Goal: Check status: Check status

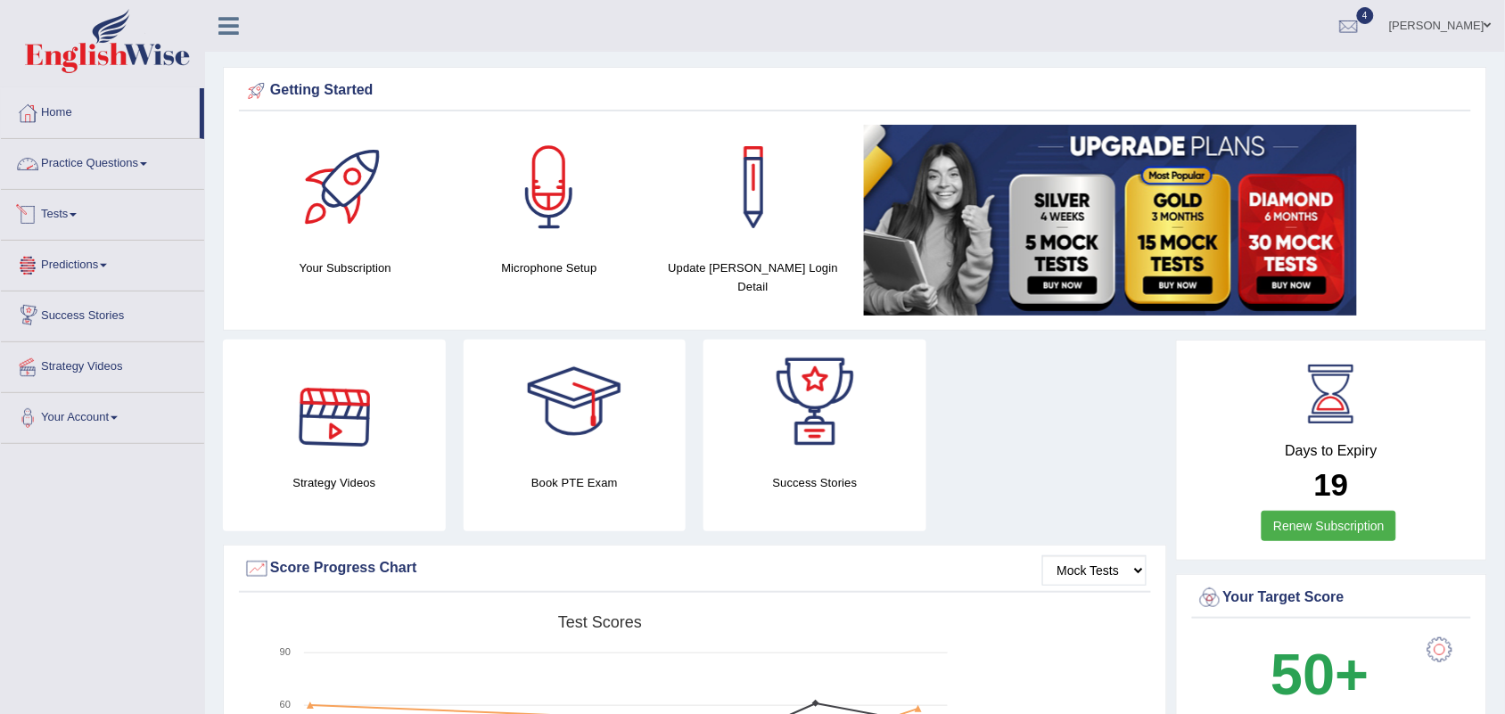
click at [54, 217] on link "Tests" at bounding box center [102, 212] width 203 height 45
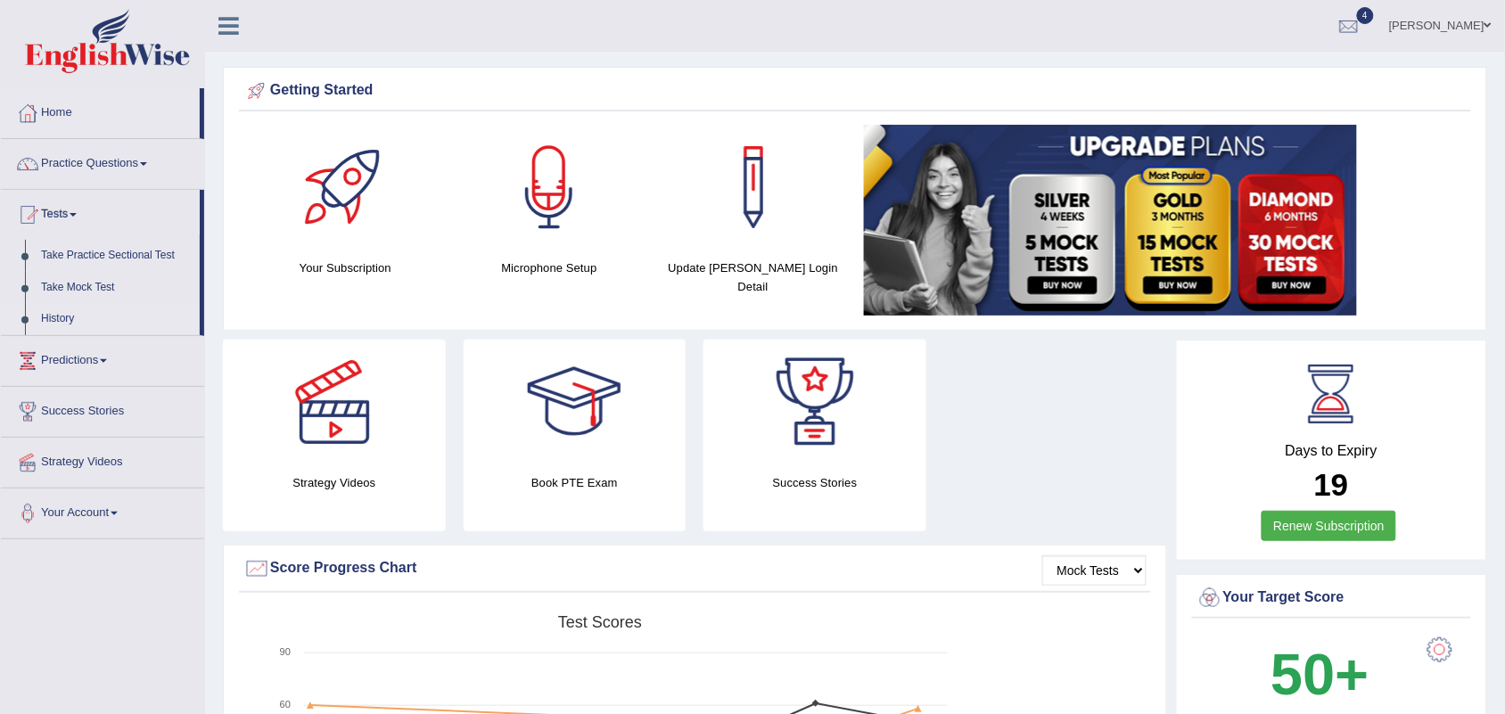
click at [67, 317] on link "History" at bounding box center [116, 319] width 167 height 32
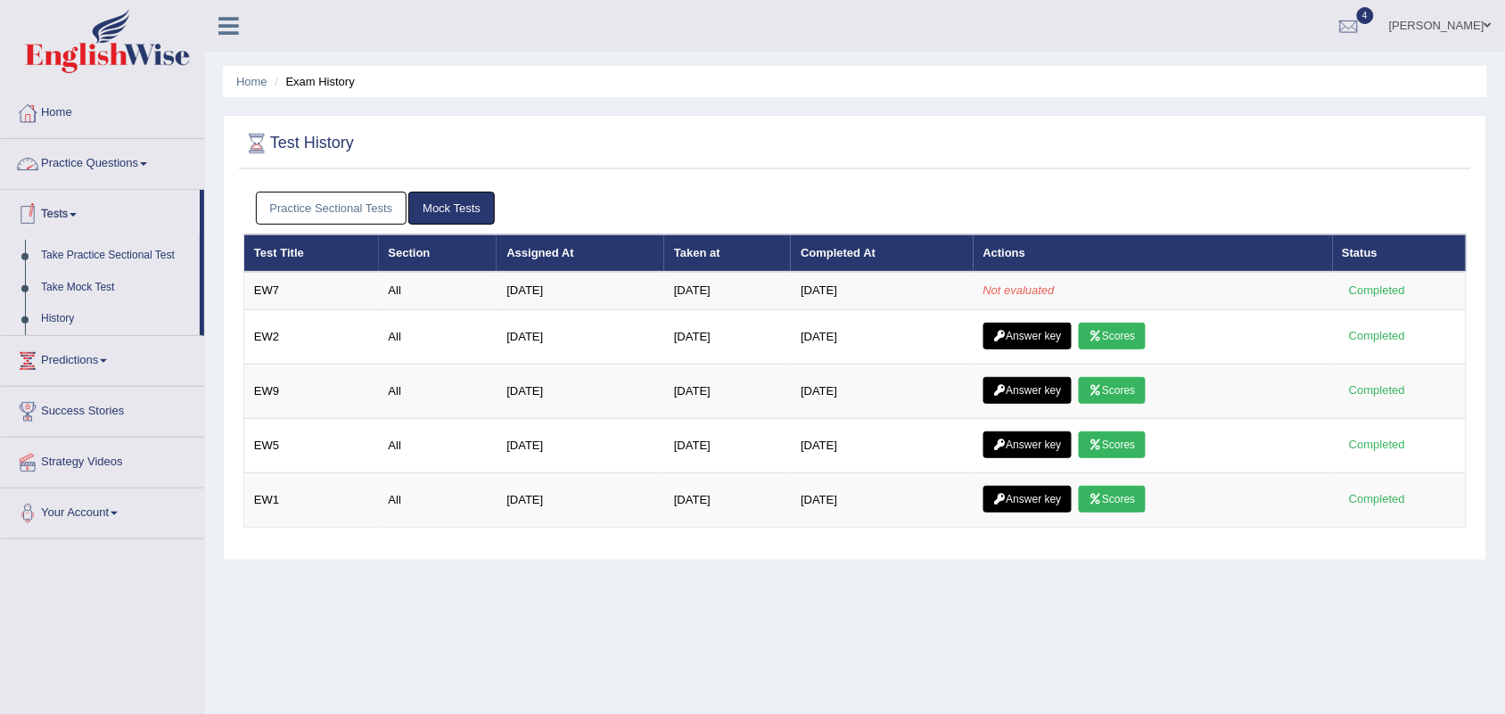
click at [65, 118] on link "Home" at bounding box center [102, 110] width 203 height 45
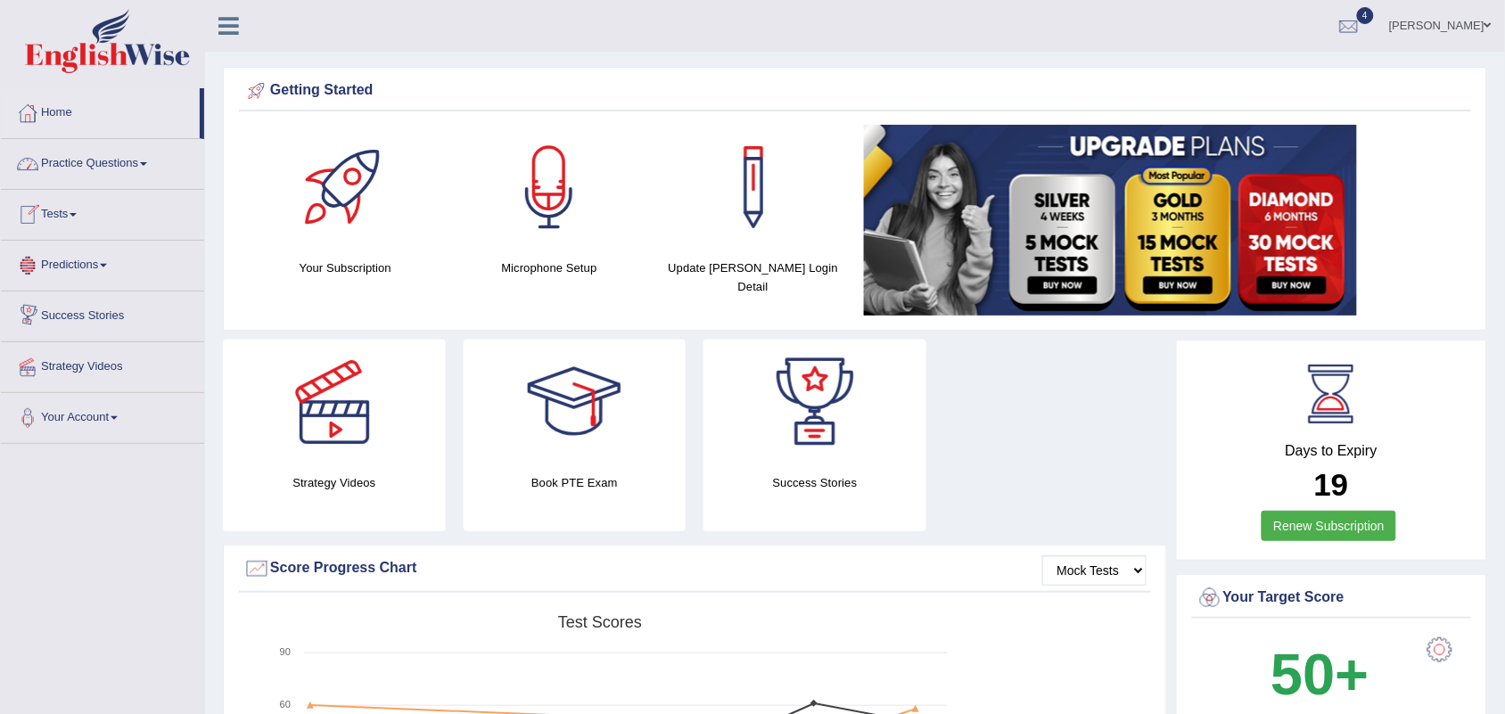
click at [65, 210] on link "Tests" at bounding box center [102, 212] width 203 height 45
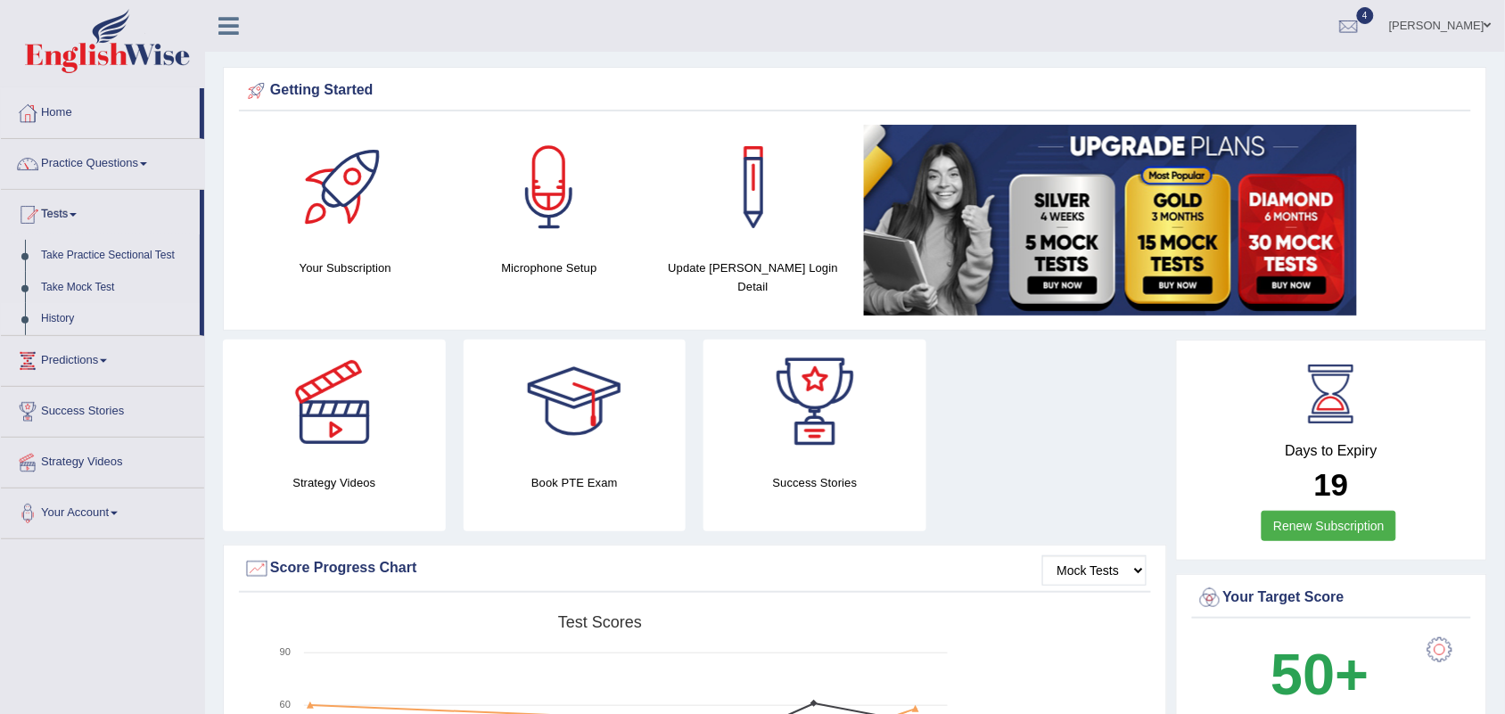
click at [55, 318] on link "History" at bounding box center [116, 319] width 167 height 32
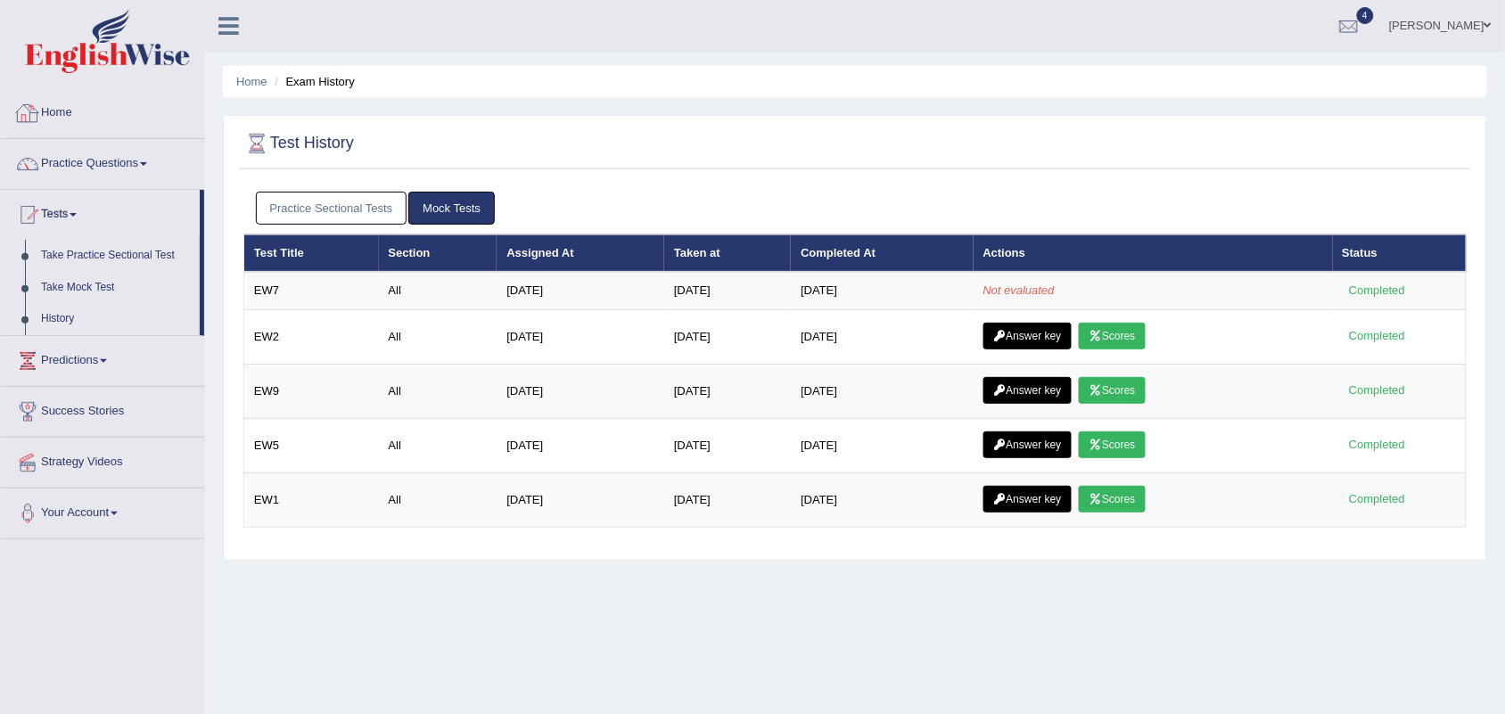
click at [53, 109] on link "Home" at bounding box center [102, 110] width 203 height 45
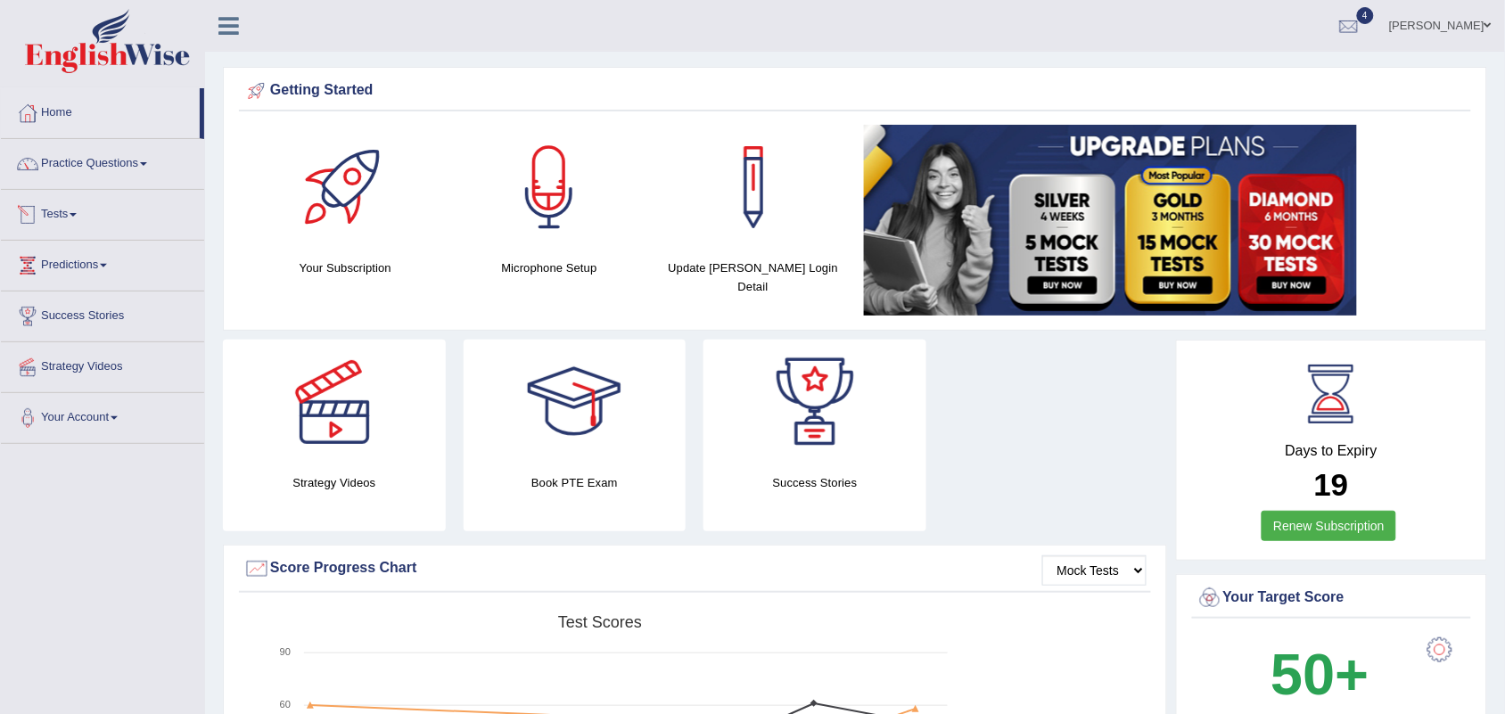
click at [59, 221] on link "Tests" at bounding box center [102, 212] width 203 height 45
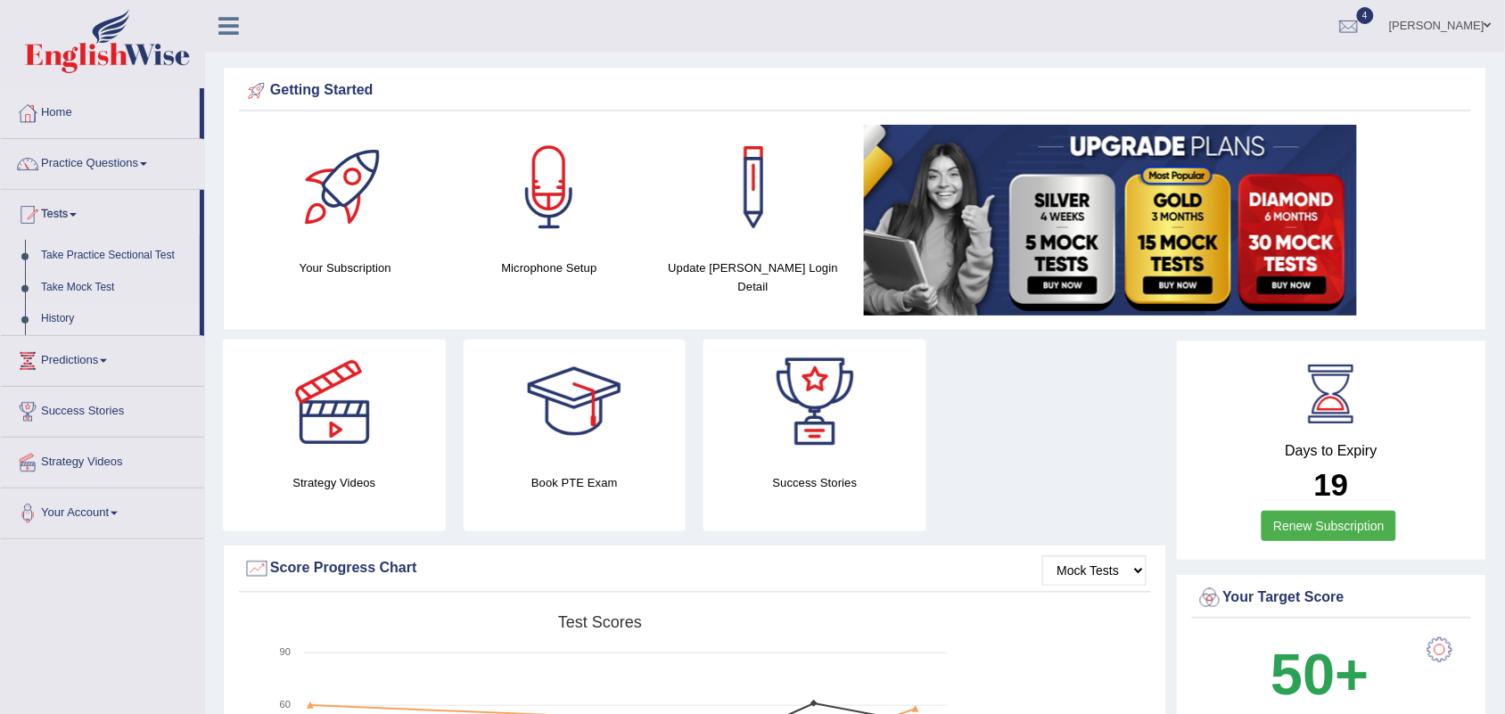
click at [56, 315] on link "History" at bounding box center [116, 319] width 167 height 32
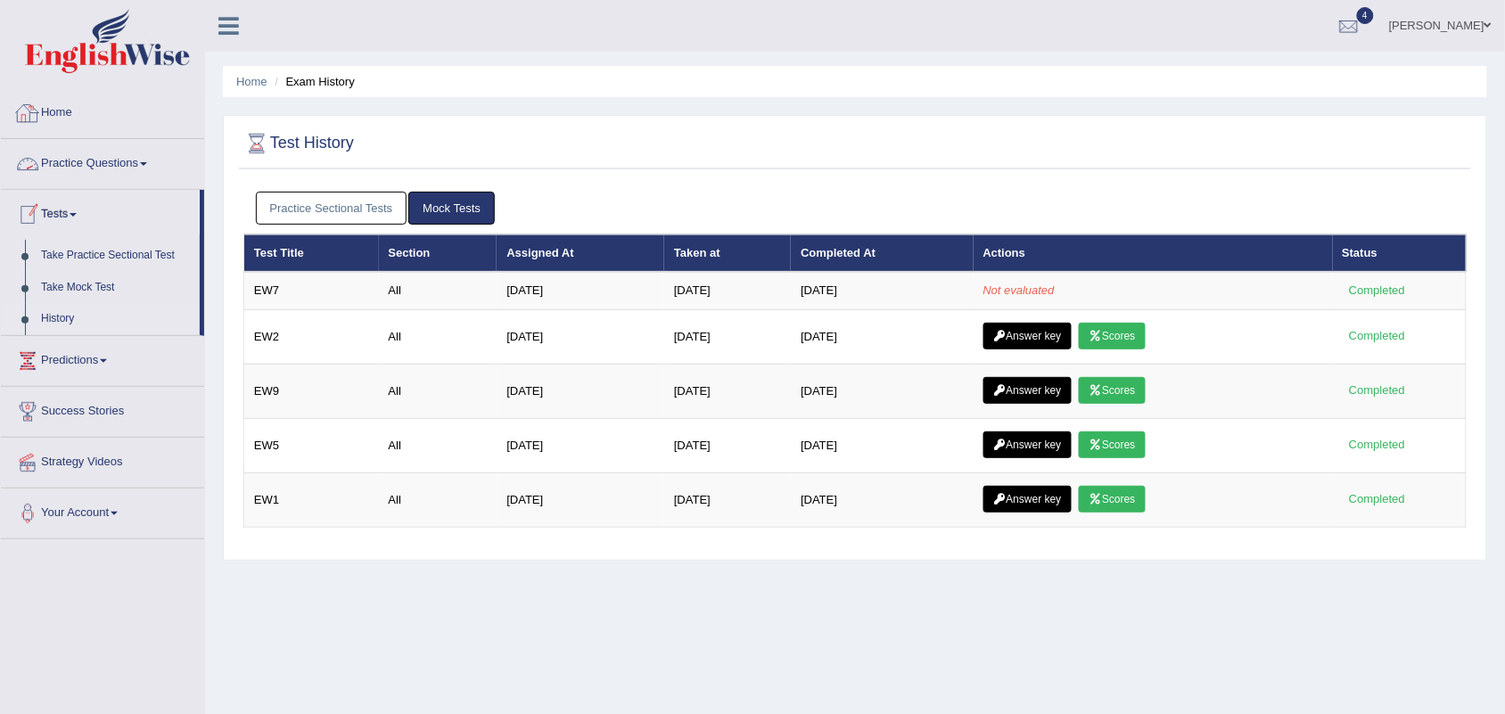
click at [64, 110] on link "Home" at bounding box center [102, 110] width 203 height 45
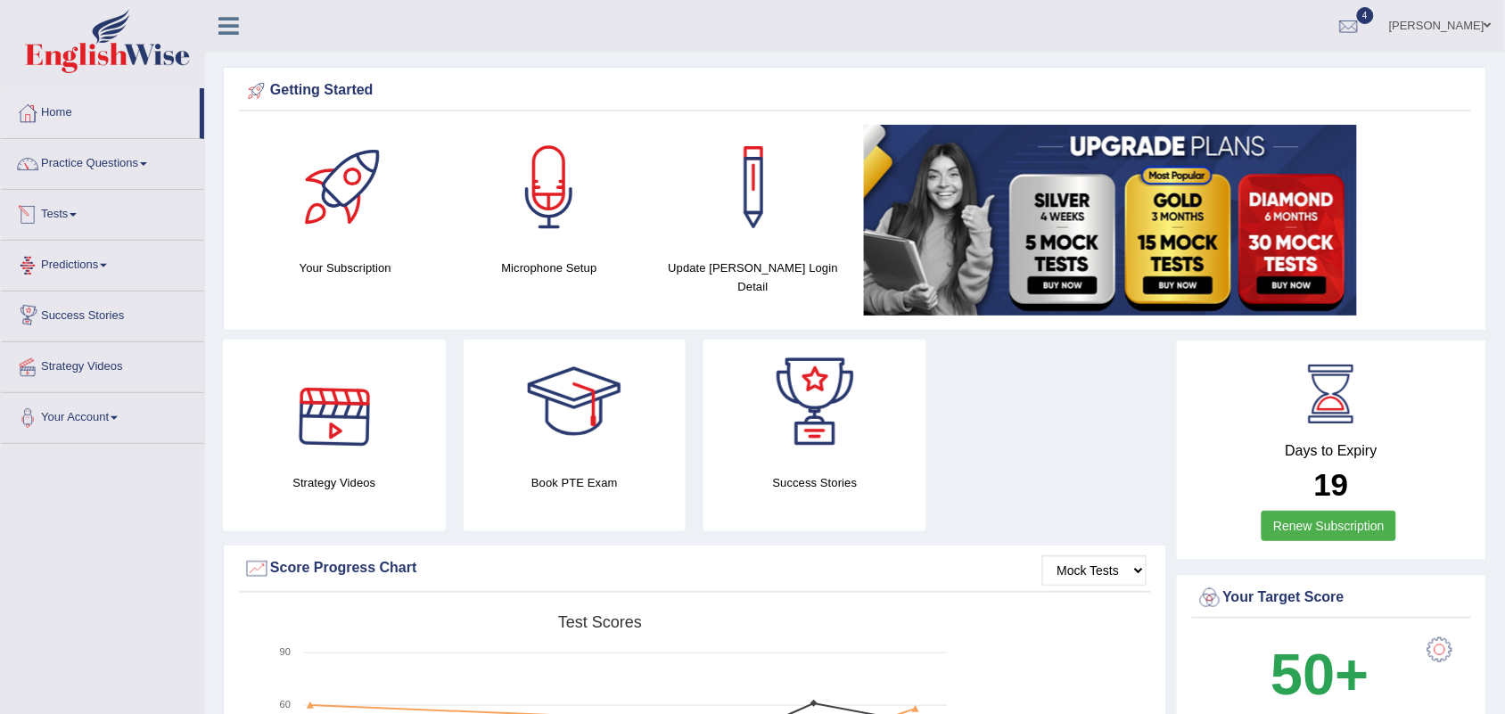
click at [64, 210] on link "Tests" at bounding box center [102, 212] width 203 height 45
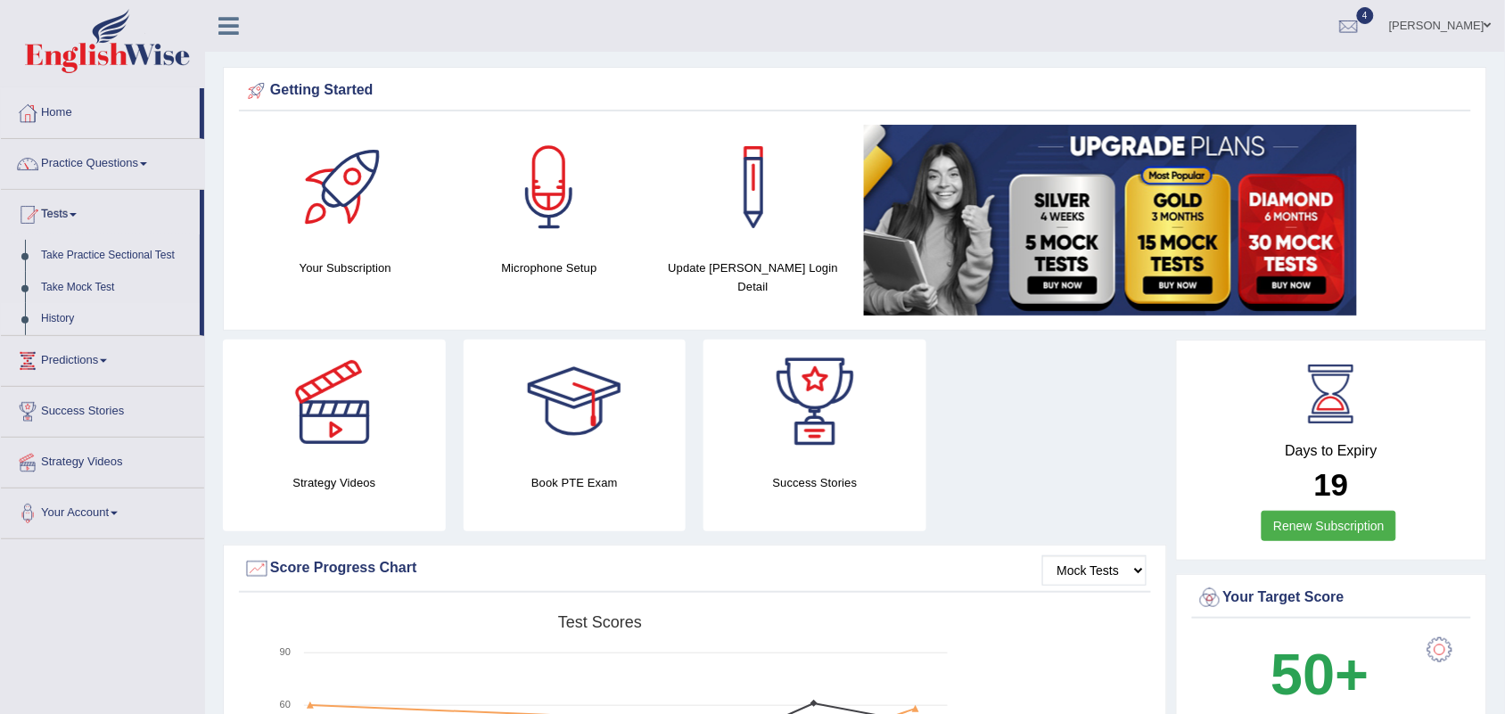
click at [65, 317] on link "History" at bounding box center [116, 319] width 167 height 32
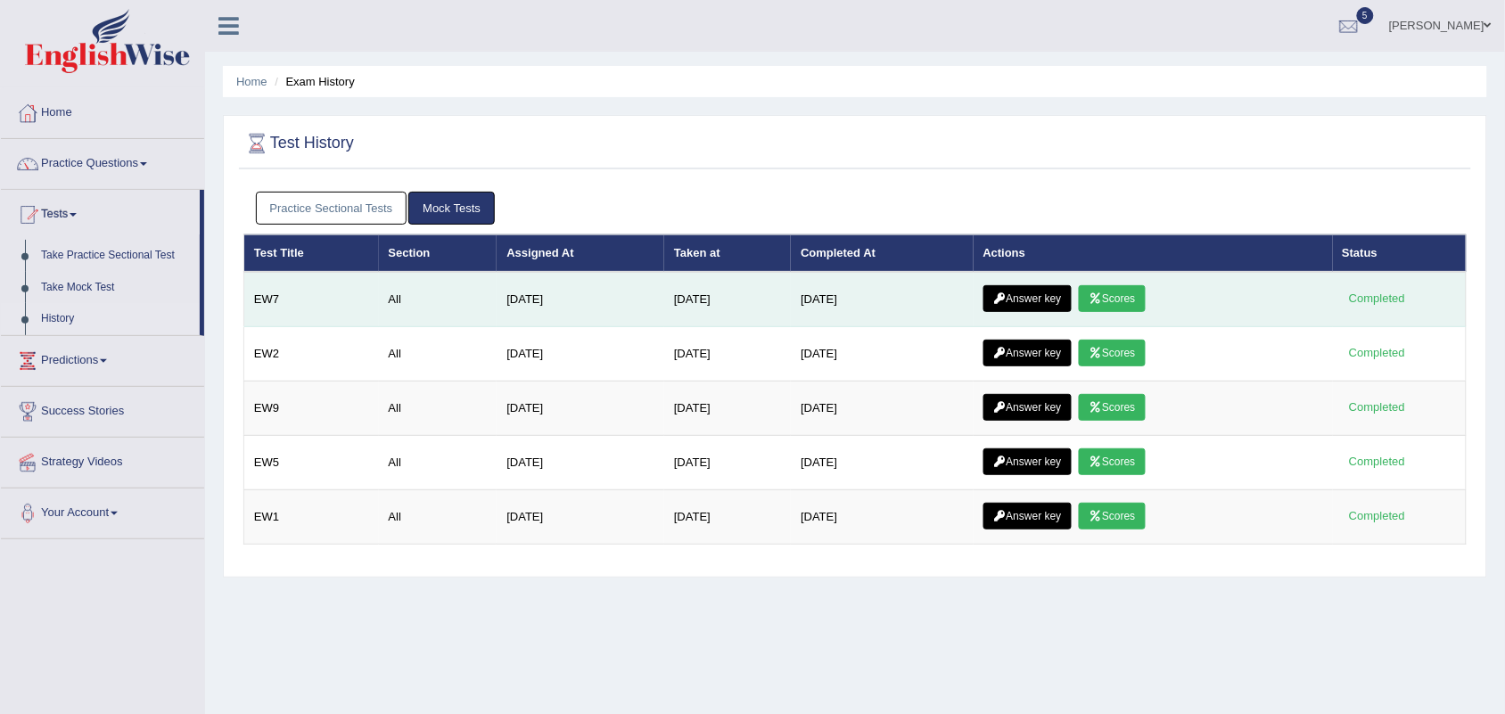
click at [1124, 291] on link "Scores" at bounding box center [1112, 298] width 66 height 27
